Goal: Transaction & Acquisition: Purchase product/service

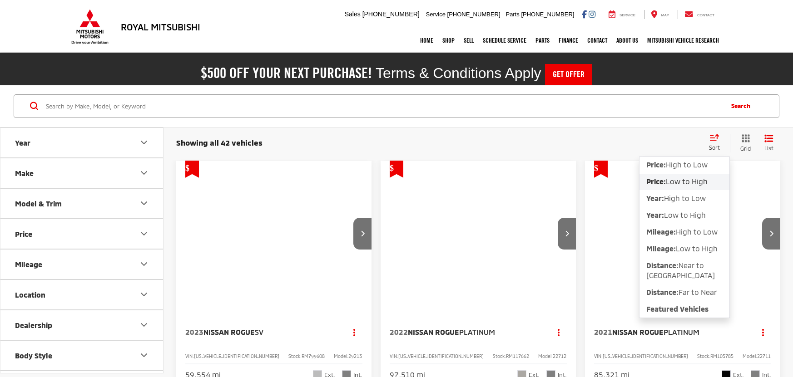
click at [686, 188] on button "Price: Low to High" at bounding box center [685, 182] width 90 height 16
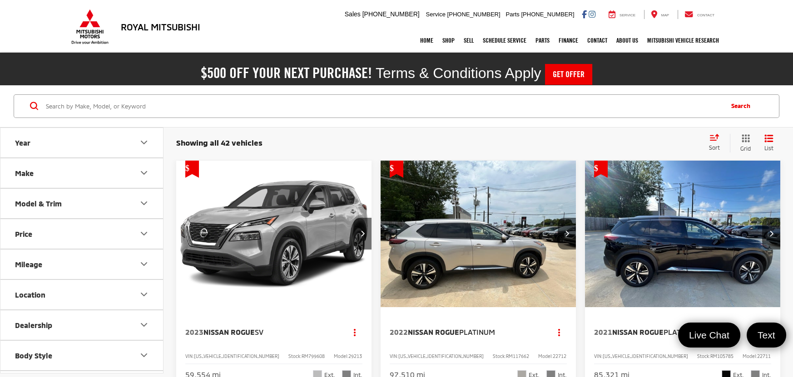
click at [717, 150] on div "Sort" at bounding box center [716, 143] width 25 height 18
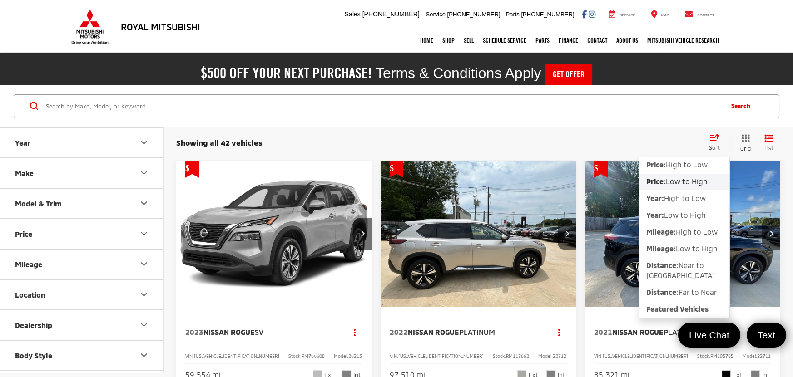
click at [707, 180] on span "Low to High" at bounding box center [687, 181] width 42 height 9
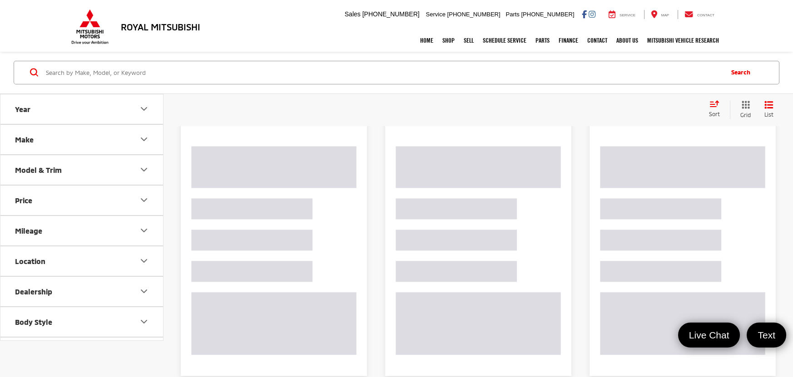
scroll to position [33, 0]
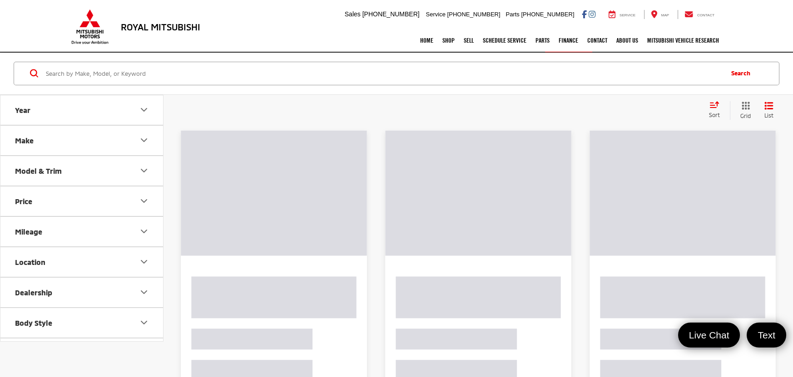
scroll to position [74, 0]
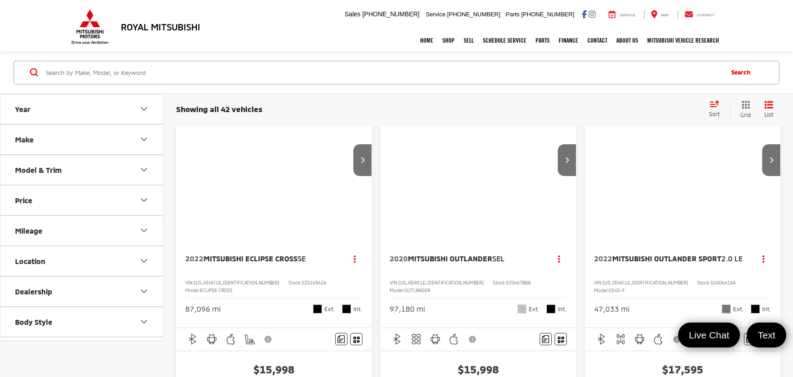
click at [711, 104] on icon "Select sort value" at bounding box center [714, 103] width 8 height 5
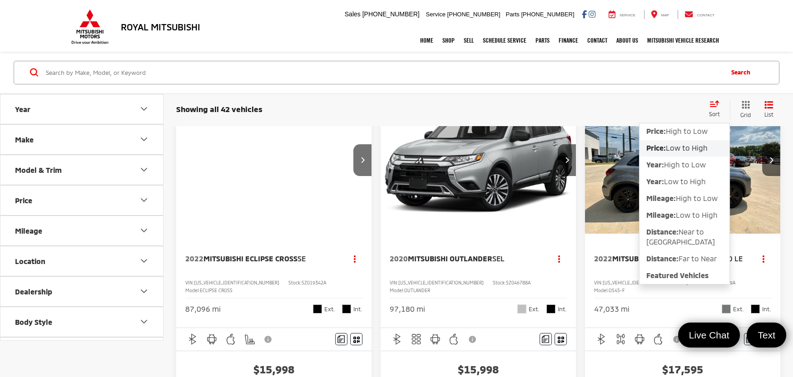
click at [694, 150] on span "Low to High" at bounding box center [687, 148] width 42 height 9
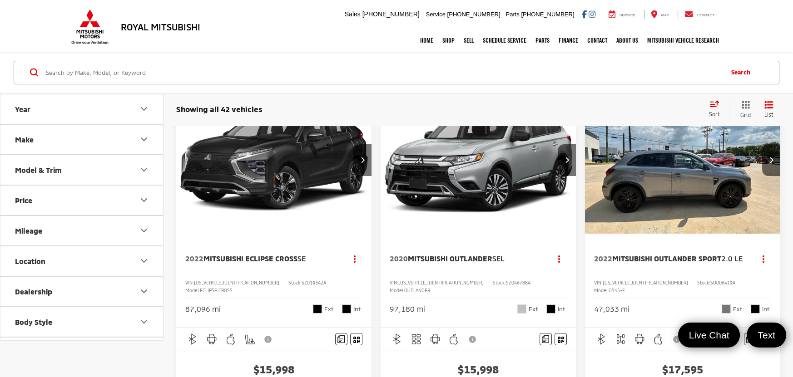
scroll to position [33, 0]
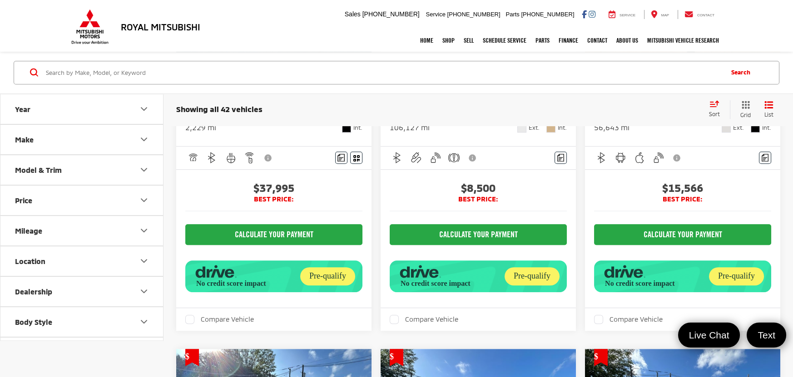
scroll to position [1423, 0]
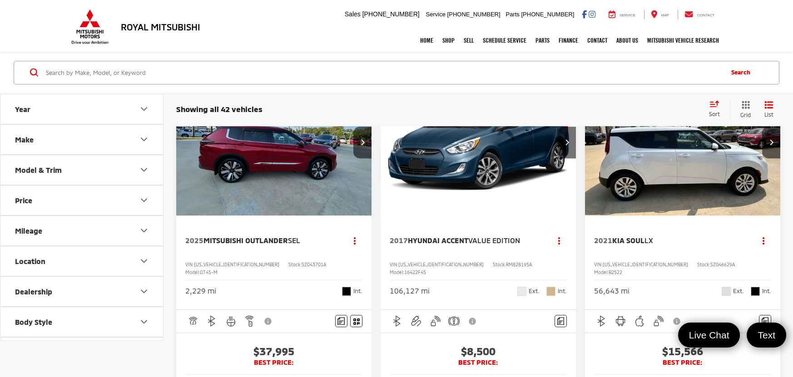
click at [684, 217] on img "2021 Kia Soul LX 0" at bounding box center [683, 143] width 197 height 148
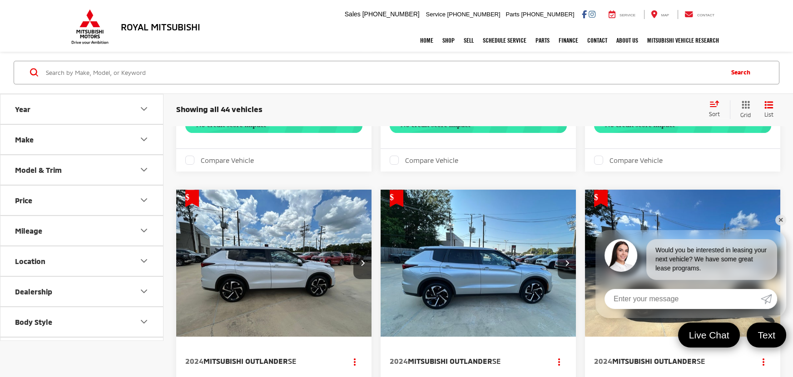
scroll to position [858, 0]
click at [784, 219] on link "✕" at bounding box center [780, 220] width 11 height 11
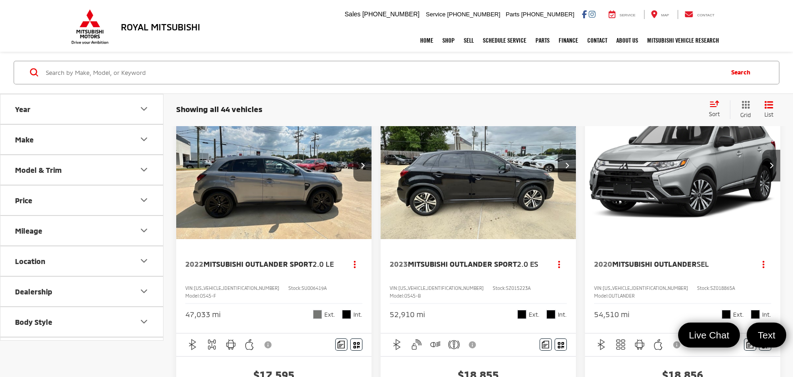
scroll to position [0, 0]
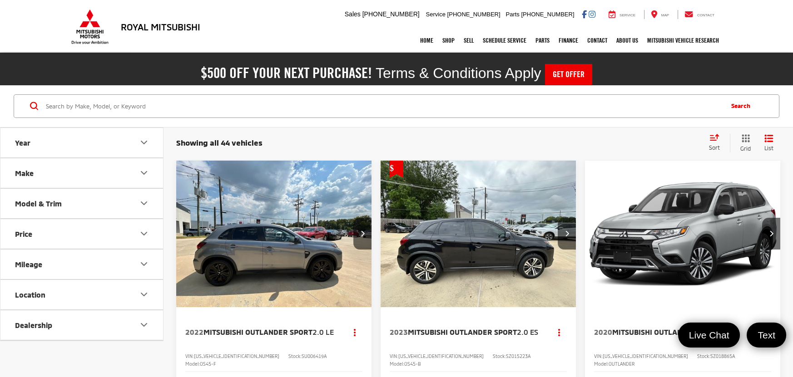
click at [298, 266] on img "2022 Mitsubishi Outlander Sport 2.0 LE 0" at bounding box center [274, 235] width 197 height 148
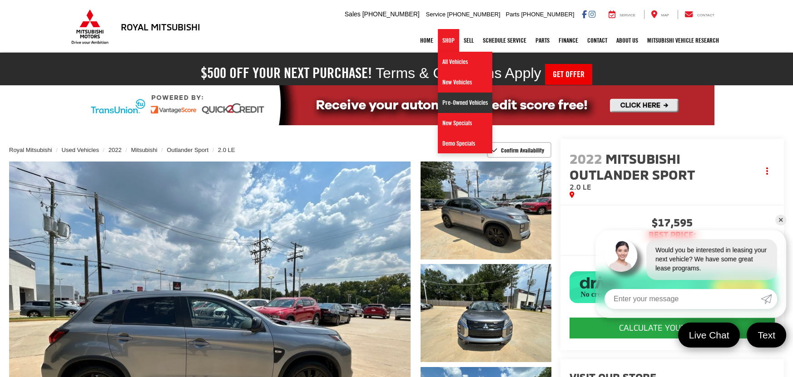
click at [472, 101] on link "Pre-Owned Vehicles" at bounding box center [465, 103] width 55 height 20
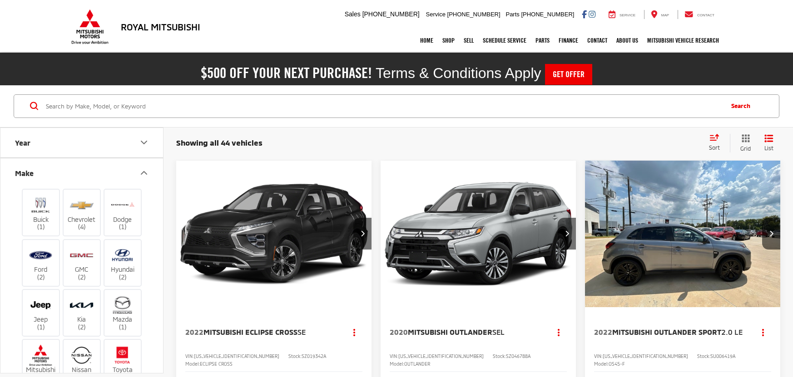
click at [39, 345] on img at bounding box center [40, 355] width 25 height 21
click at [0, 0] on input "Mitsubishi (11)" at bounding box center [0, 0] width 0 height 0
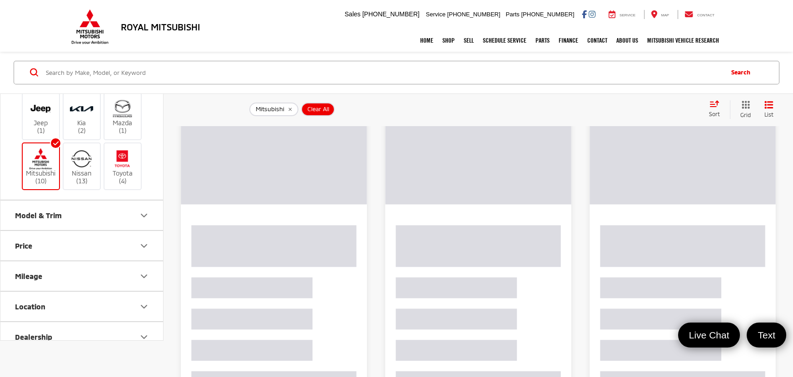
scroll to position [163, 0]
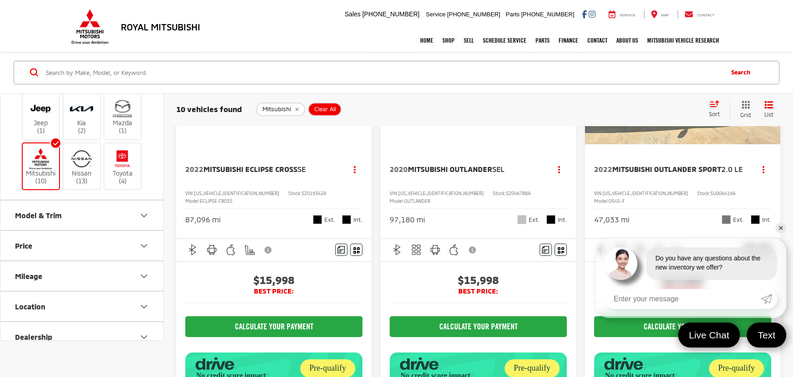
click at [255, 171] on span "Mitsubishi Eclipse Cross" at bounding box center [250, 169] width 94 height 9
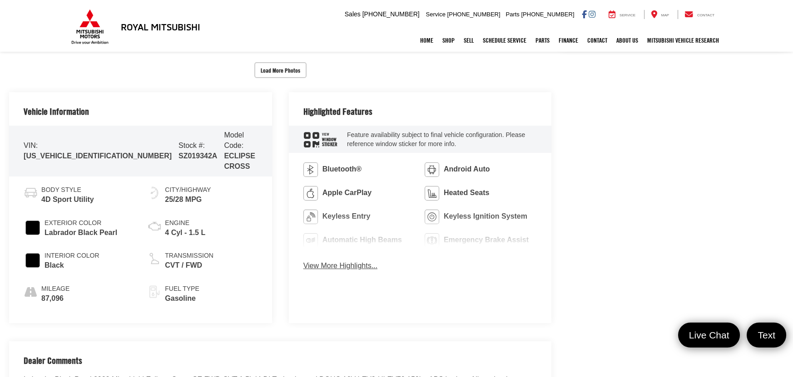
scroll to position [449, 0]
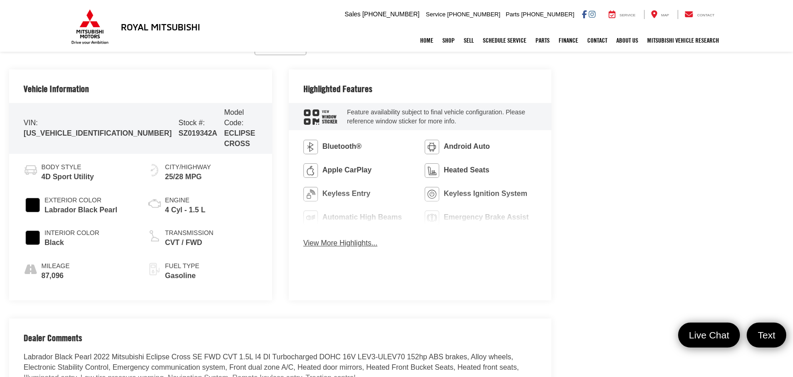
click at [179, 129] on span "SZ019342A" at bounding box center [198, 133] width 39 height 8
